Goal: Task Accomplishment & Management: Manage account settings

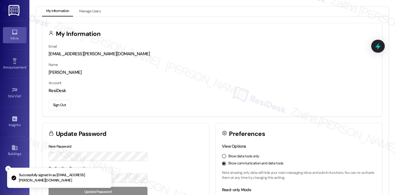
click at [10, 34] on link "Inbox" at bounding box center [15, 35] width 24 height 16
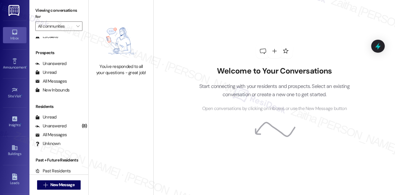
scroll to position [43, 0]
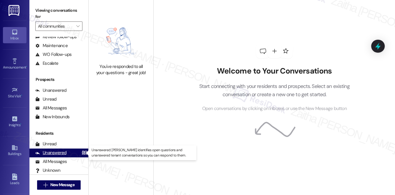
click at [63, 153] on div "Unanswered" at bounding box center [50, 153] width 31 height 6
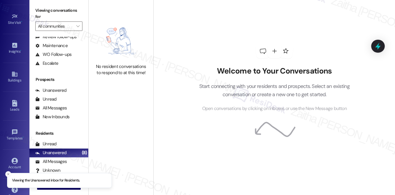
scroll to position [83, 0]
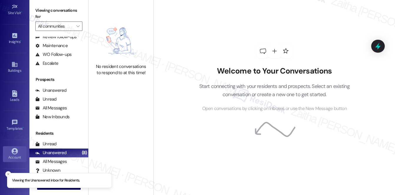
click at [17, 150] on link "Account" at bounding box center [15, 154] width 24 height 16
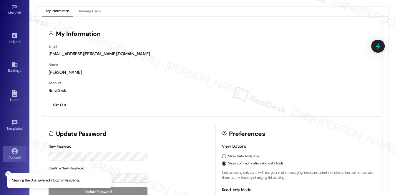
click at [59, 102] on button "Sign Out" at bounding box center [60, 105] width 22 height 10
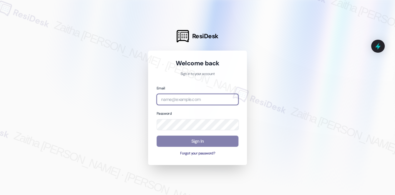
click at [182, 96] on input "email" at bounding box center [198, 99] width 82 height 11
type input "automated-surveys-[MEDICAL_DATA]_formerly_regency-zaitha.mae.[PERSON_NAME]@[MED…"
